Goal: Task Accomplishment & Management: Manage account settings

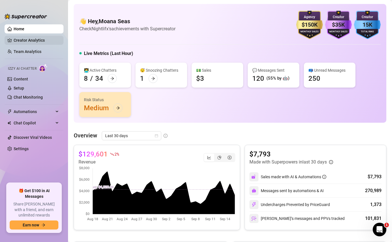
click at [33, 42] on link "Creator Analytics" at bounding box center [36, 40] width 45 height 9
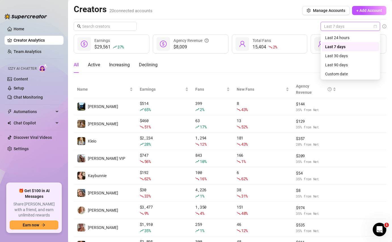
click at [372, 26] on span "Last 7 days" at bounding box center [350, 26] width 53 height 9
click at [348, 70] on div "Custom date" at bounding box center [350, 74] width 57 height 9
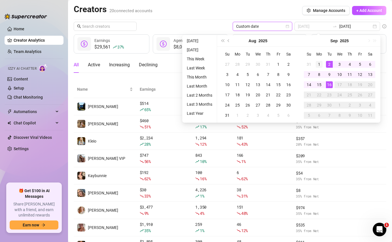
type input "[DATE]"
click at [320, 65] on div "1" at bounding box center [319, 64] width 7 height 7
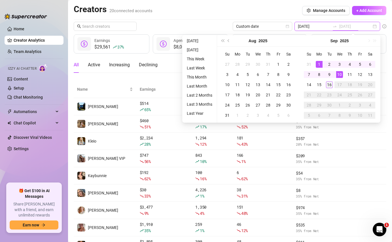
type input "[DATE]"
click at [331, 83] on div "16" at bounding box center [329, 84] width 7 height 7
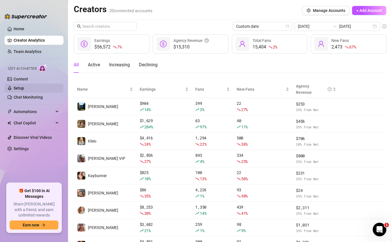
click at [24, 87] on link "Setup" at bounding box center [19, 88] width 10 height 5
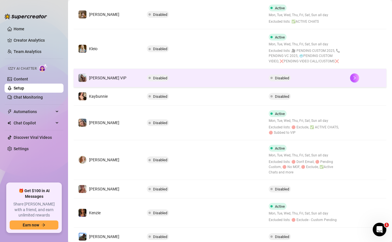
scroll to position [185, 0]
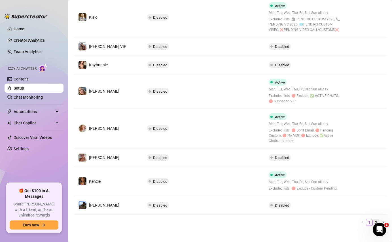
click at [374, 220] on link "2" at bounding box center [376, 223] width 6 height 6
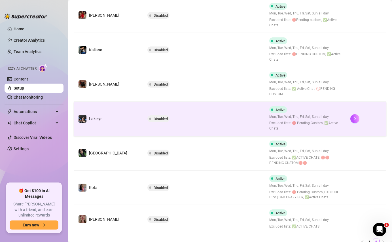
scroll to position [244, 0]
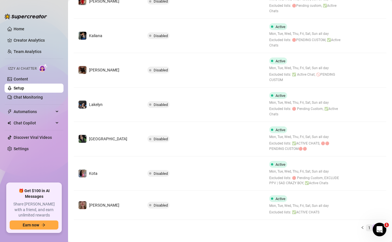
click at [370, 225] on link "1" at bounding box center [370, 228] width 6 height 6
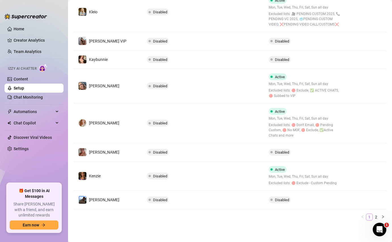
scroll to position [185, 0]
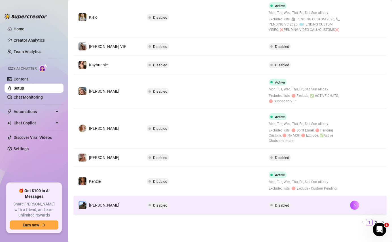
click at [319, 196] on td "Disabled" at bounding box center [304, 205] width 81 height 18
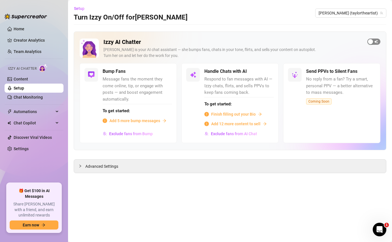
click at [374, 41] on span "button" at bounding box center [374, 42] width 13 height 6
click at [161, 72] on div "button" at bounding box center [162, 71] width 5 height 5
click at [126, 120] on span "Add 5 more bump messages" at bounding box center [135, 121] width 51 height 6
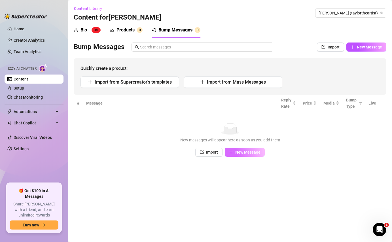
click at [243, 154] on span "New Message" at bounding box center [248, 152] width 25 height 5
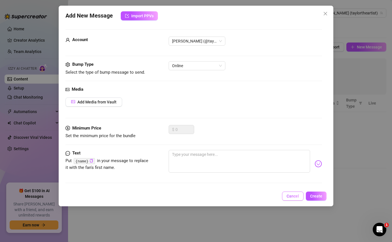
click at [292, 197] on span "Cancel" at bounding box center [293, 196] width 12 height 5
